Goal: Task Accomplishment & Management: Manage account settings

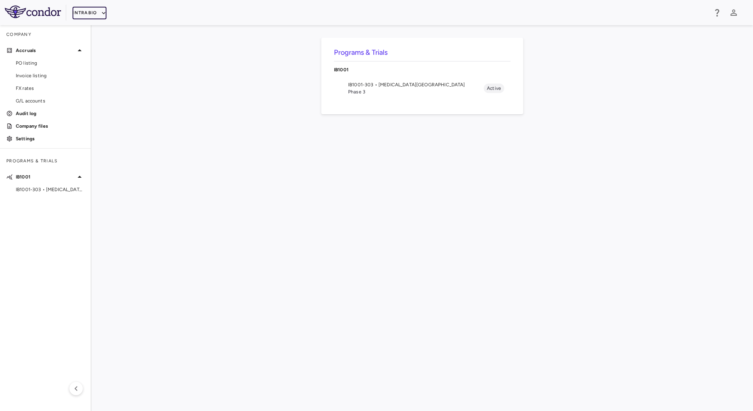
click at [83, 11] on button "IntraBio" at bounding box center [90, 13] width 34 height 13
click at [94, 26] on li "Acelyrin" at bounding box center [106, 28] width 66 height 12
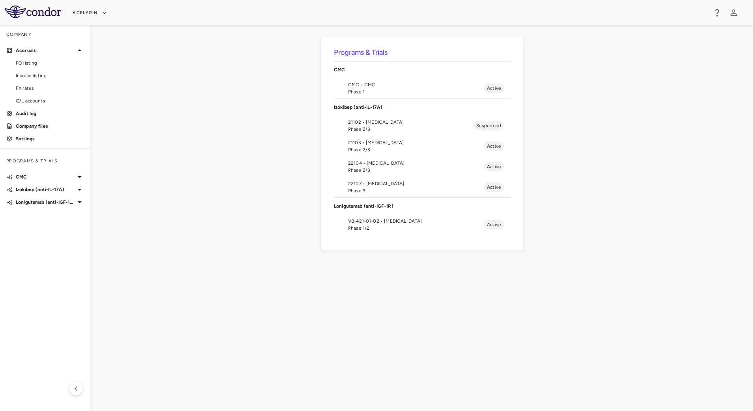
click at [384, 224] on span "VB-421-01-02 • [MEDICAL_DATA]" at bounding box center [416, 221] width 136 height 7
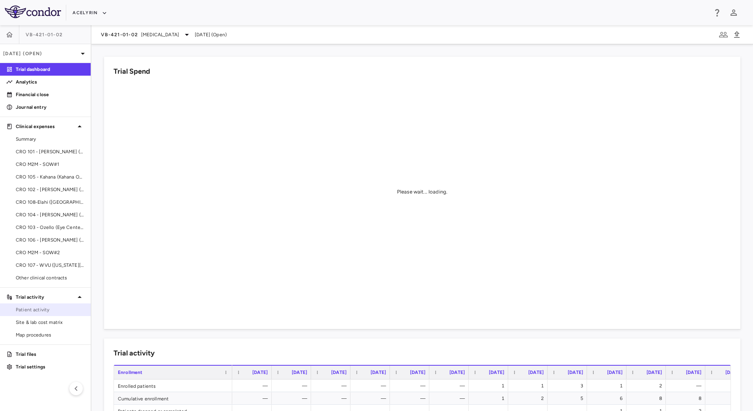
click at [50, 310] on span "Patient activity" at bounding box center [50, 309] width 69 height 7
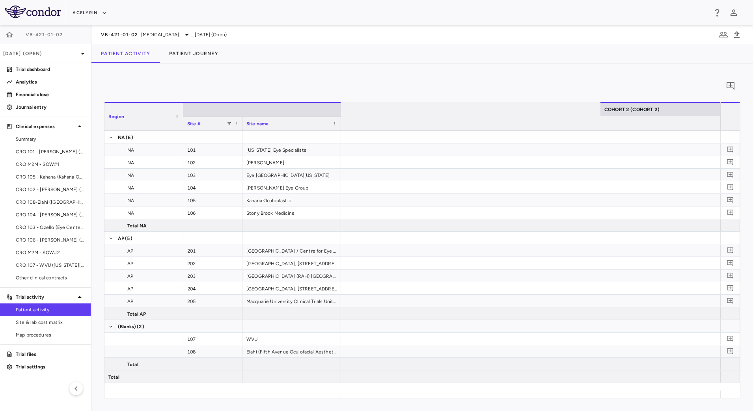
scroll to position [0, 1662]
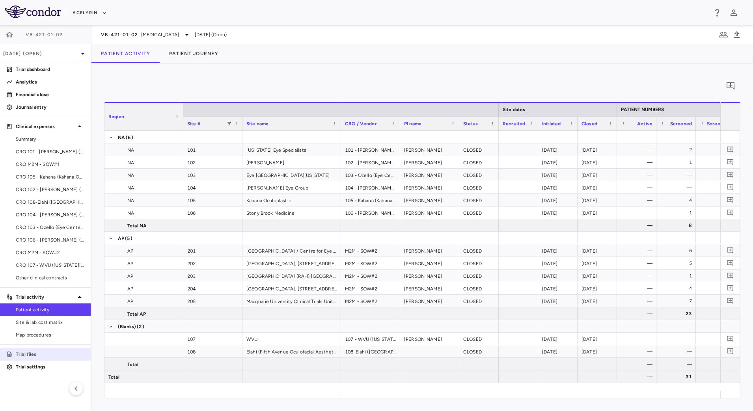
click at [43, 350] on link "Trial files" at bounding box center [45, 355] width 91 height 12
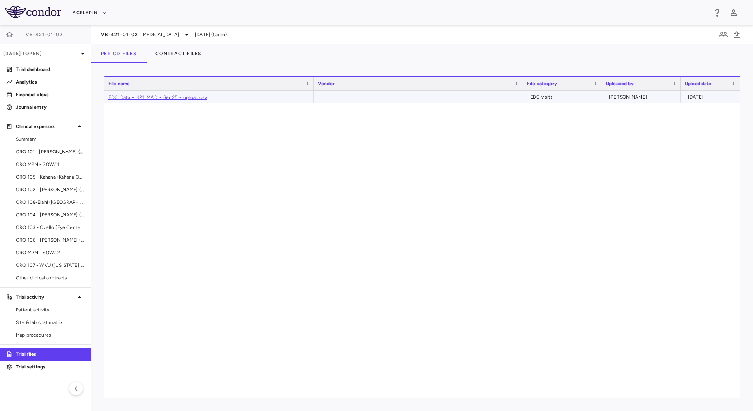
click at [199, 97] on link "EDC_Data_-_421_MAD_-_Sep25_-_upload.csv" at bounding box center [157, 98] width 99 height 6
click at [66, 66] on p "Trial dashboard" at bounding box center [50, 69] width 69 height 7
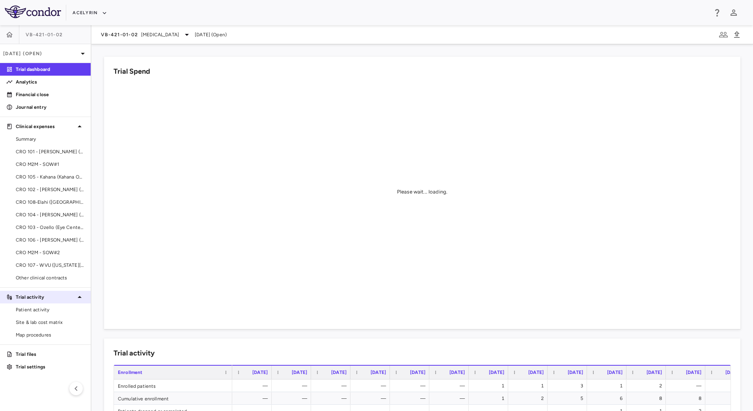
drag, startPoint x: 45, startPoint y: 310, endPoint x: 59, endPoint y: 294, distance: 21.2
click at [45, 310] on span "Patient activity" at bounding box center [50, 309] width 69 height 7
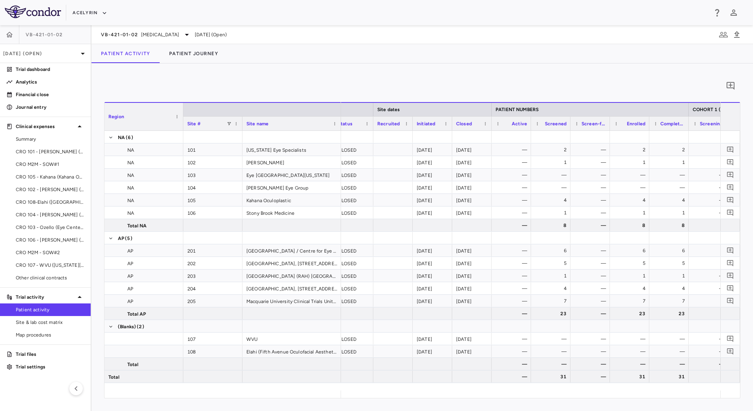
scroll to position [0, 159]
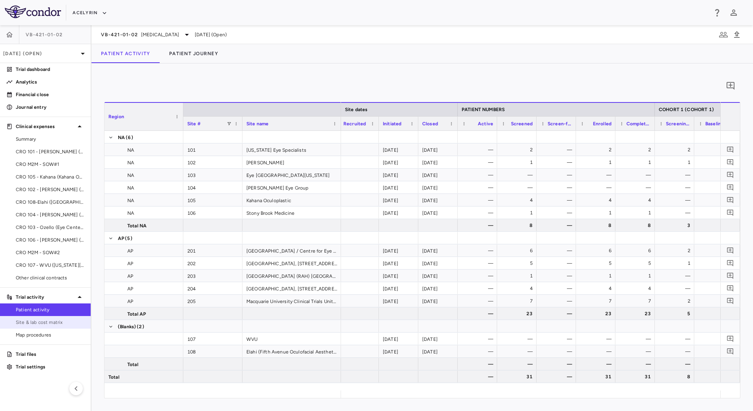
click at [47, 319] on span "Site & lab cost matrix" at bounding box center [50, 322] width 69 height 7
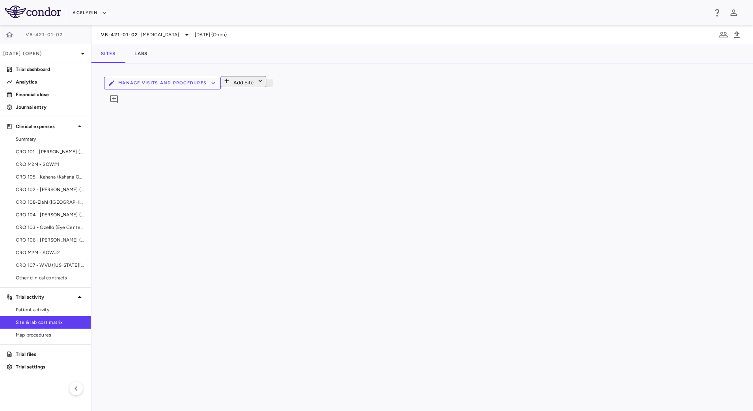
click at [221, 86] on button "Manage Visits and Procedures" at bounding box center [162, 83] width 117 height 13
click at [587, 98] on li "Visit Schedules" at bounding box center [586, 103] width 84 height 12
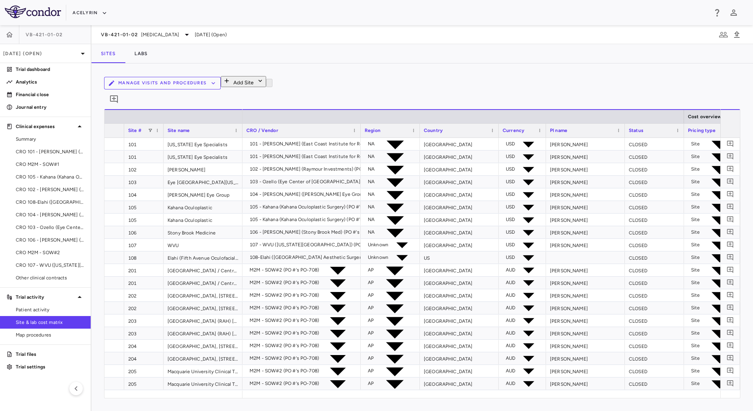
type input "**********"
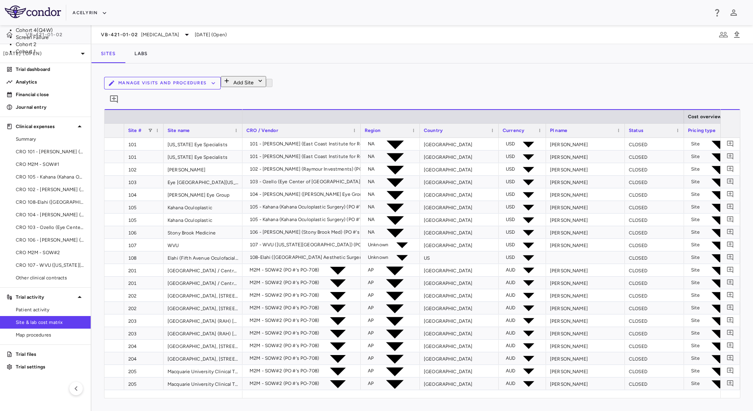
drag, startPoint x: 366, startPoint y: 112, endPoint x: 303, endPoint y: 119, distance: 63.4
click at [54, 310] on span "Patient activity" at bounding box center [50, 309] width 69 height 7
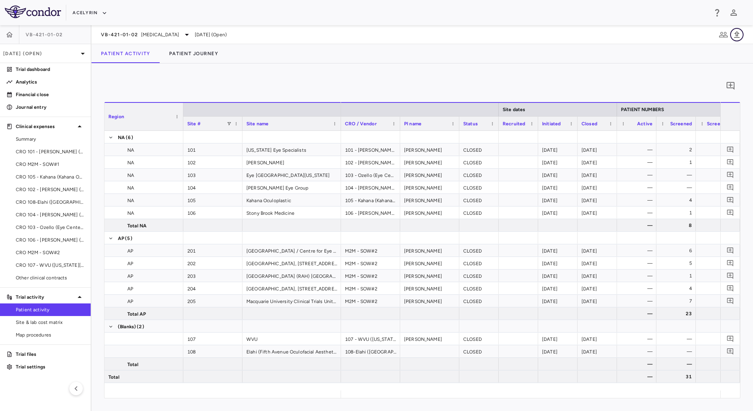
click at [738, 31] on icon "button" at bounding box center [736, 34] width 9 height 9
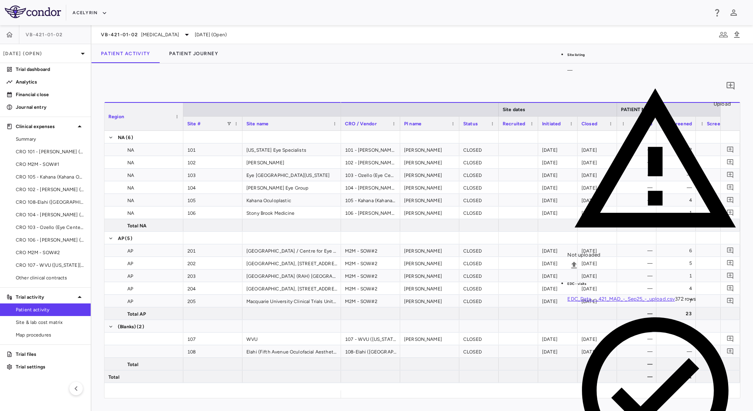
click at [0, 0] on input "Select file" at bounding box center [0, 0] width 0 height 0
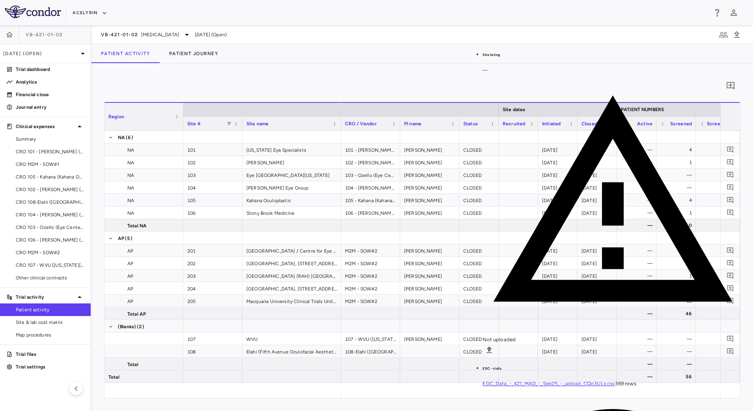
click at [54, 320] on span "Site & lab cost matrix" at bounding box center [50, 322] width 69 height 7
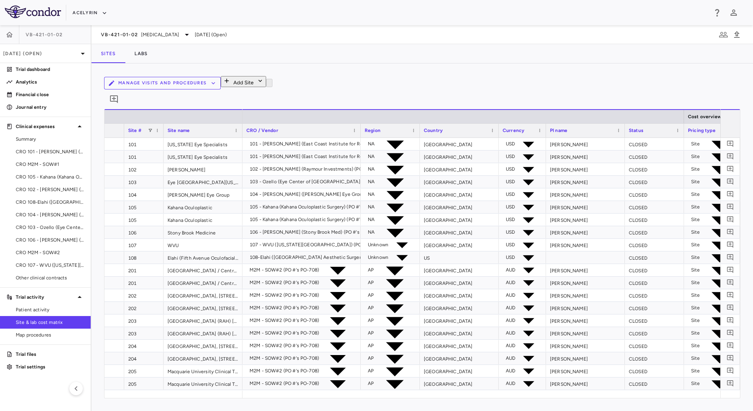
click at [221, 80] on button "Manage Visits and Procedures" at bounding box center [162, 83] width 117 height 13
click at [594, 97] on li "Visit Schedules" at bounding box center [586, 103] width 84 height 12
type input "********"
type input "**********"
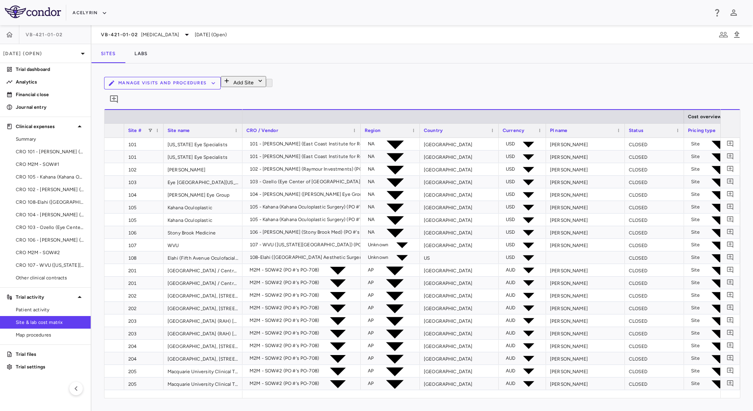
type input "**********"
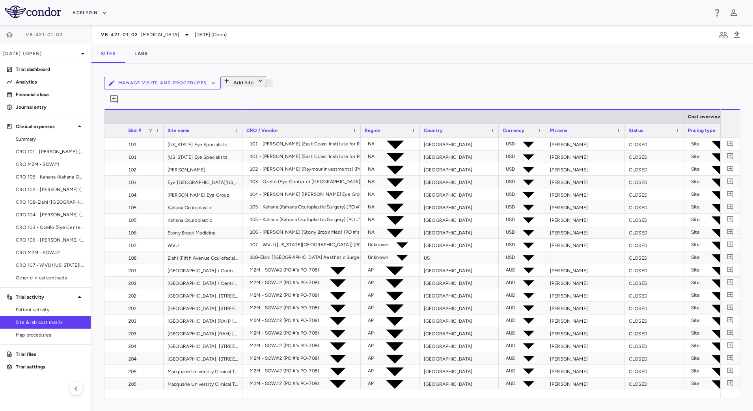
type input "**********"
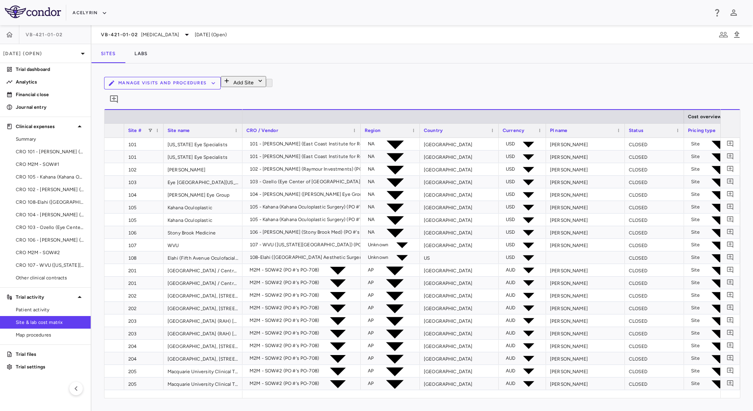
type input "**********"
click at [162, 34] on li "Cohort 4(Q4W)" at bounding box center [89, 30] width 146 height 7
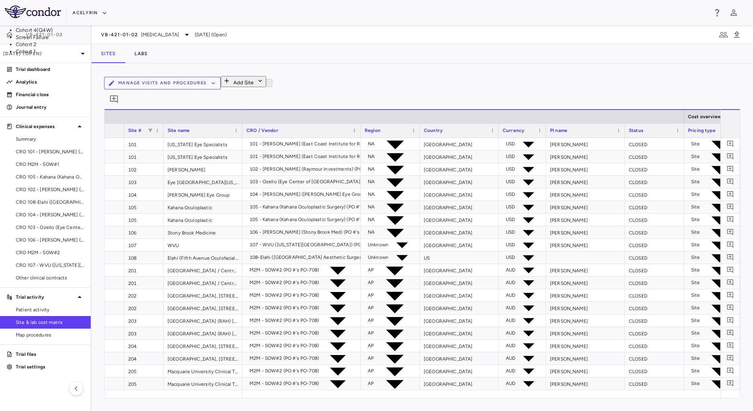
type input "**********"
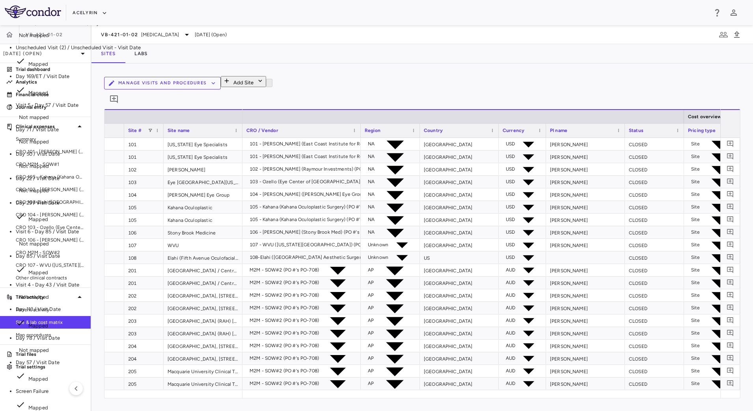
scroll to position [289, 0]
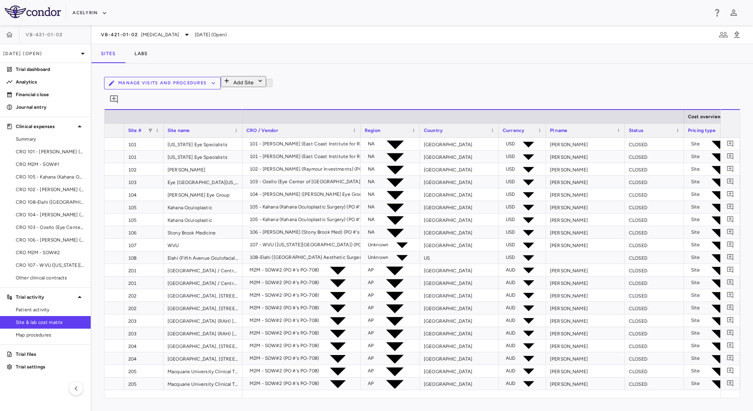
scroll to position [347, 0]
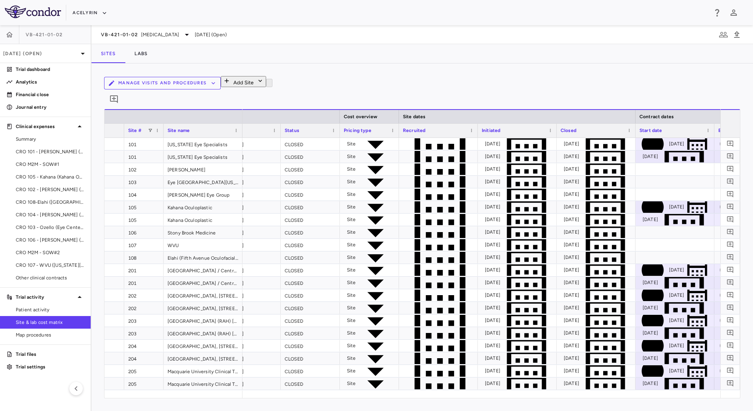
scroll to position [0, 401]
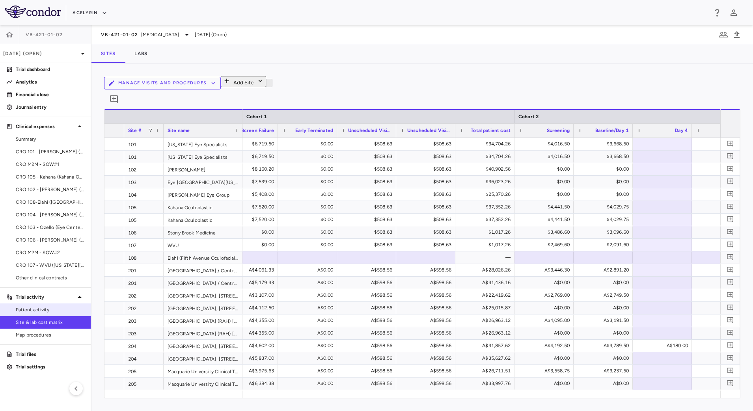
click at [60, 304] on link "Patient activity" at bounding box center [45, 310] width 91 height 12
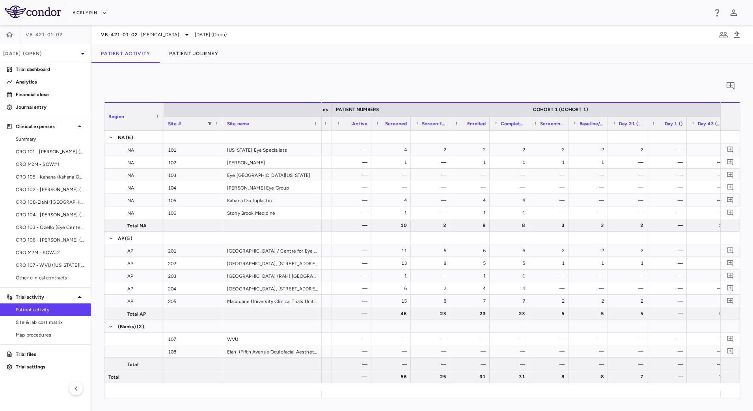
drag, startPoint x: 182, startPoint y: 106, endPoint x: 160, endPoint y: 105, distance: 22.1
click at [162, 105] on div at bounding box center [163, 117] width 3 height 28
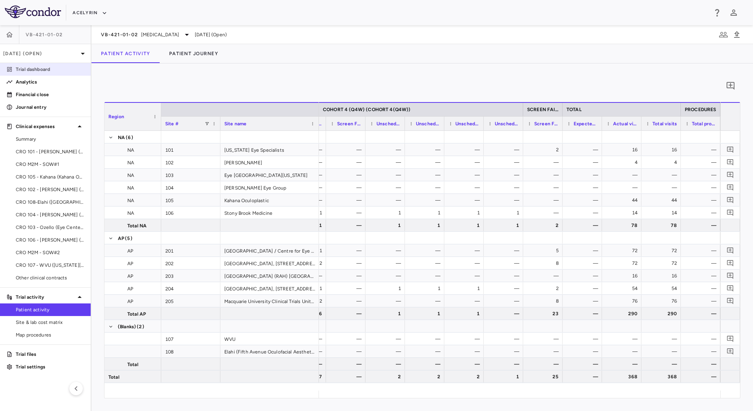
click at [44, 71] on p "Trial dashboard" at bounding box center [50, 69] width 69 height 7
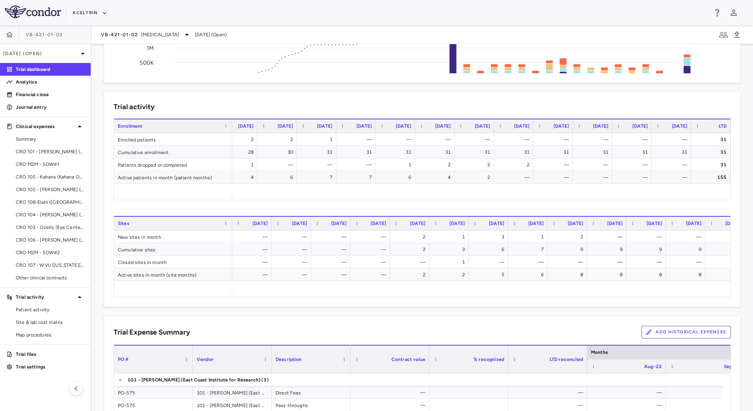
scroll to position [49, 0]
